Goal: Navigation & Orientation: Go to known website

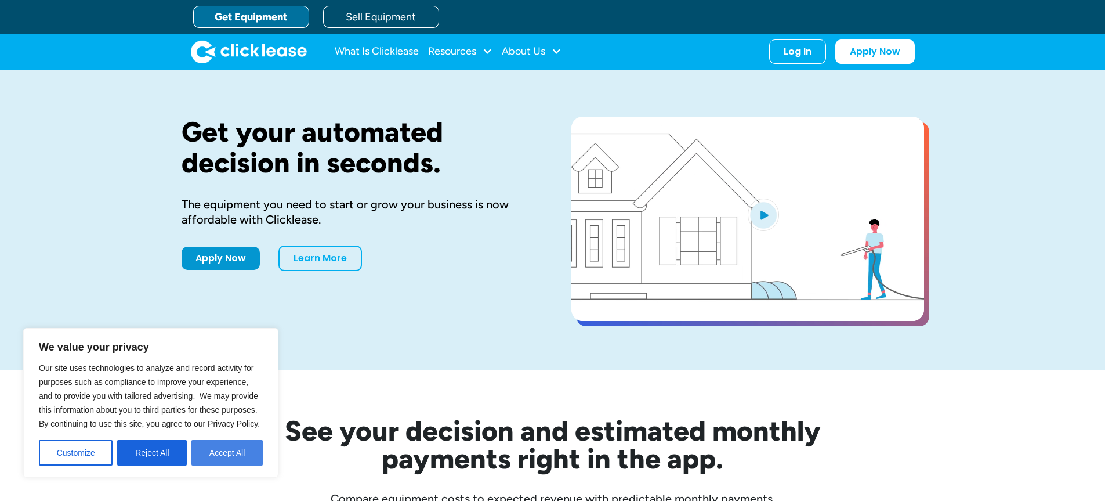
click at [225, 455] on button "Accept All" at bounding box center [226, 453] width 71 height 26
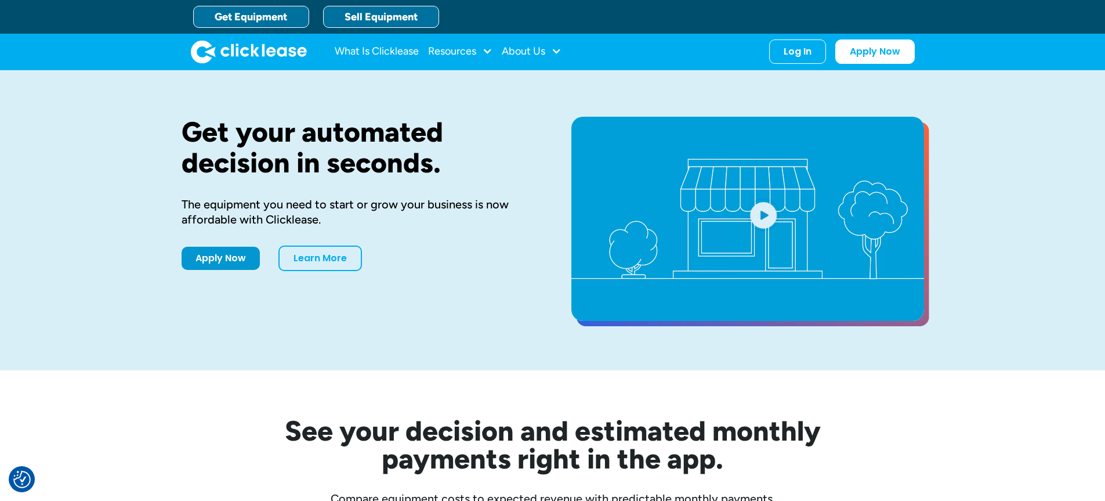
click at [338, 17] on link "Sell Equipment" at bounding box center [381, 17] width 116 height 22
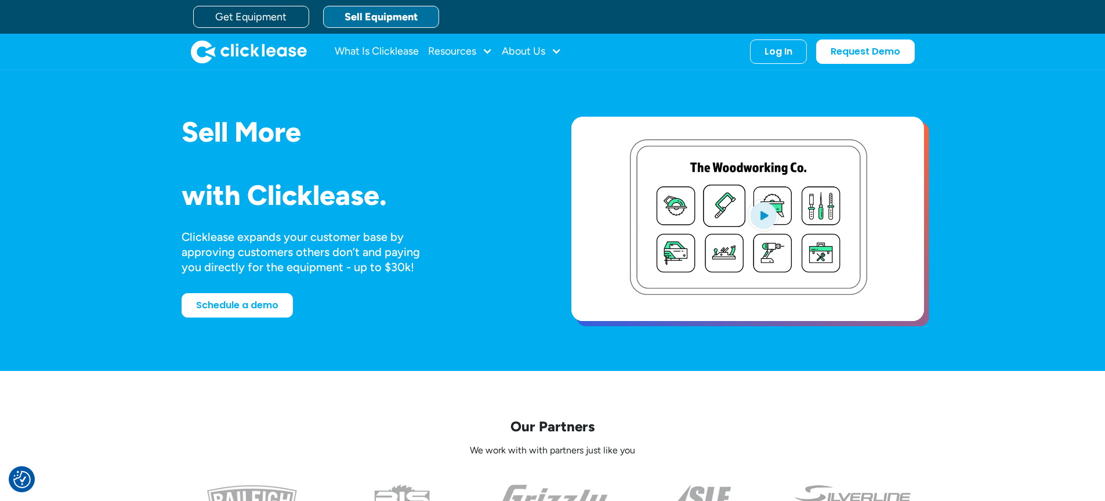
click at [359, 19] on link "Sell Equipment" at bounding box center [381, 17] width 116 height 22
click at [244, 48] on img "home" at bounding box center [249, 51] width 116 height 23
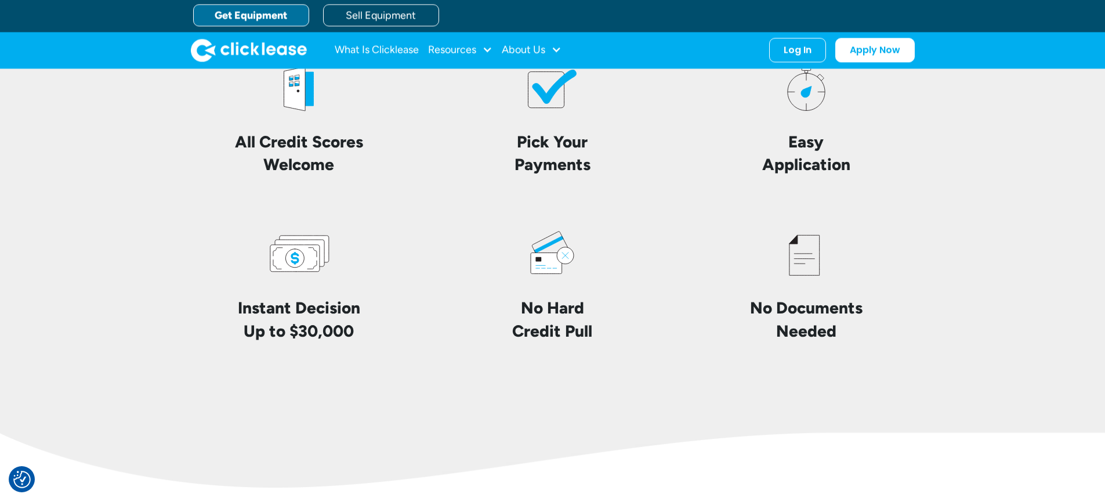
scroll to position [2727, 0]
